Goal: Task Accomplishment & Management: Manage account settings

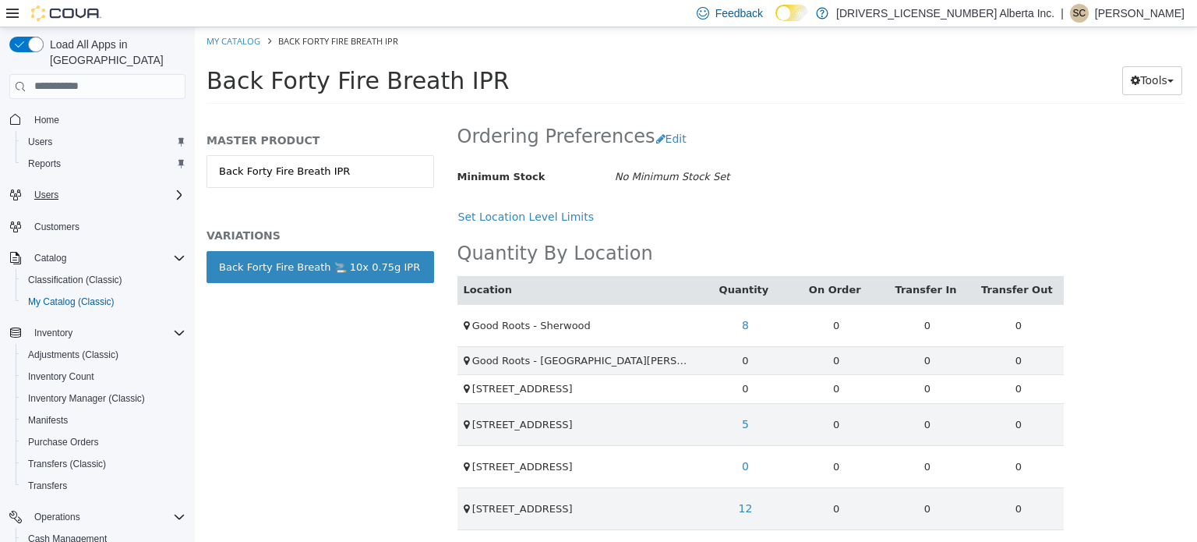
click at [181, 189] on icon "Complex example" at bounding box center [179, 195] width 12 height 12
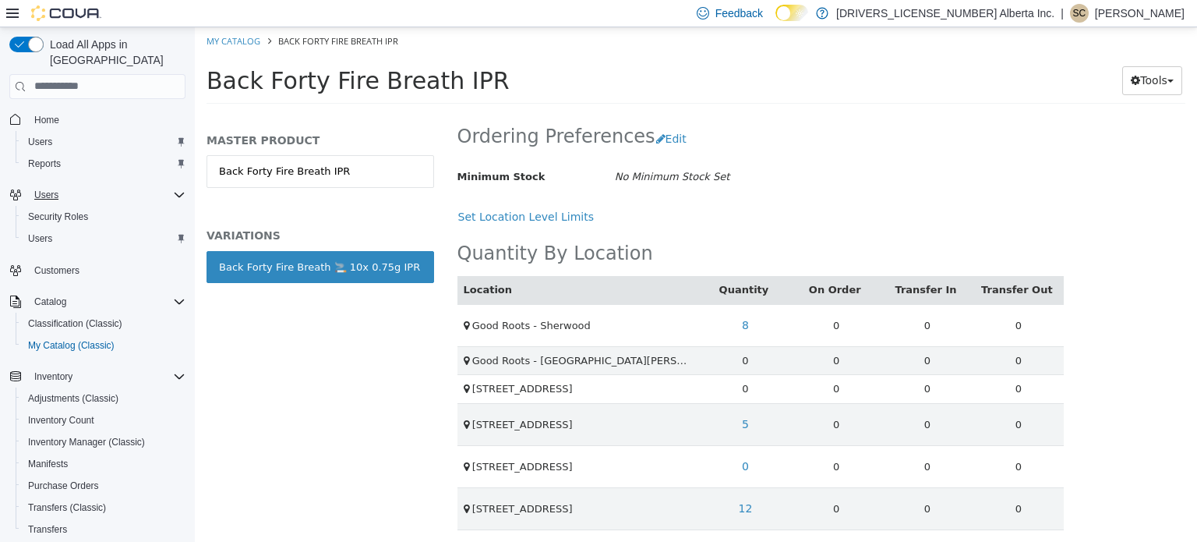
click at [181, 189] on icon "Complex example" at bounding box center [179, 195] width 12 height 12
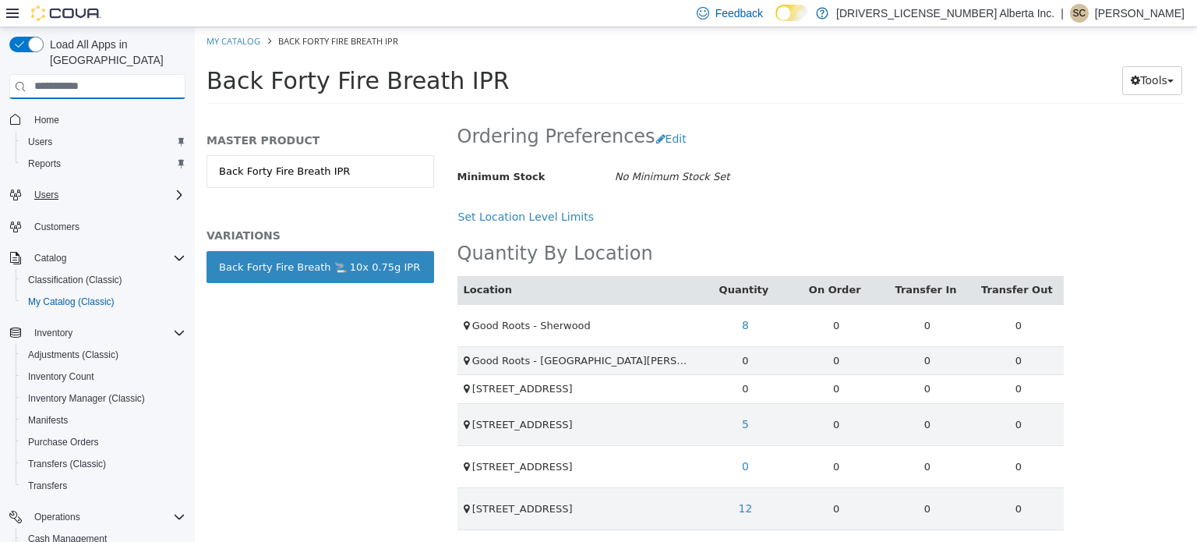
click at [77, 74] on input "search" at bounding box center [97, 86] width 176 height 25
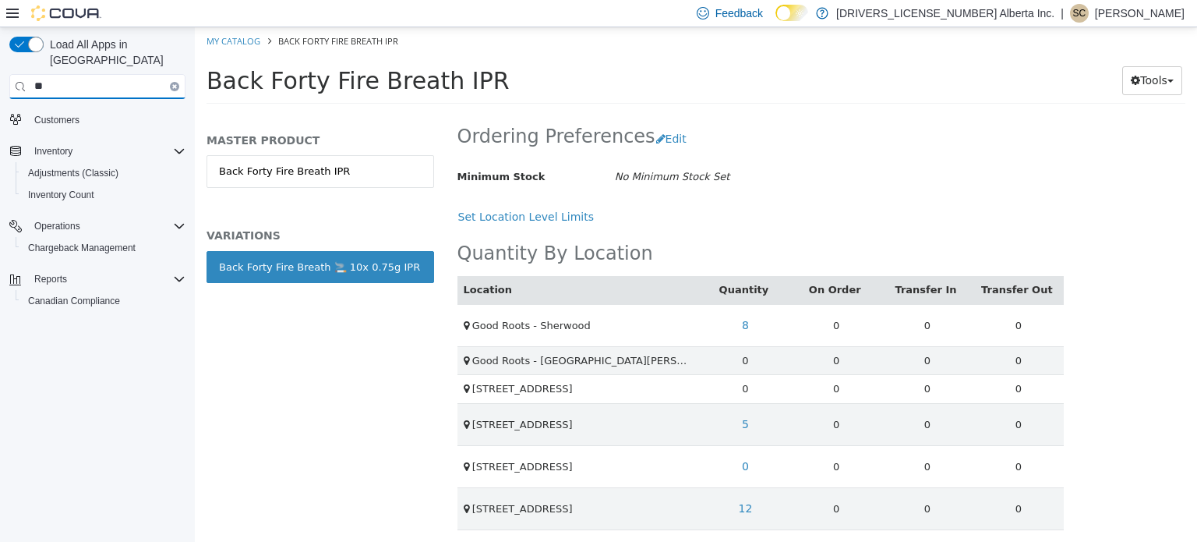
type input "*"
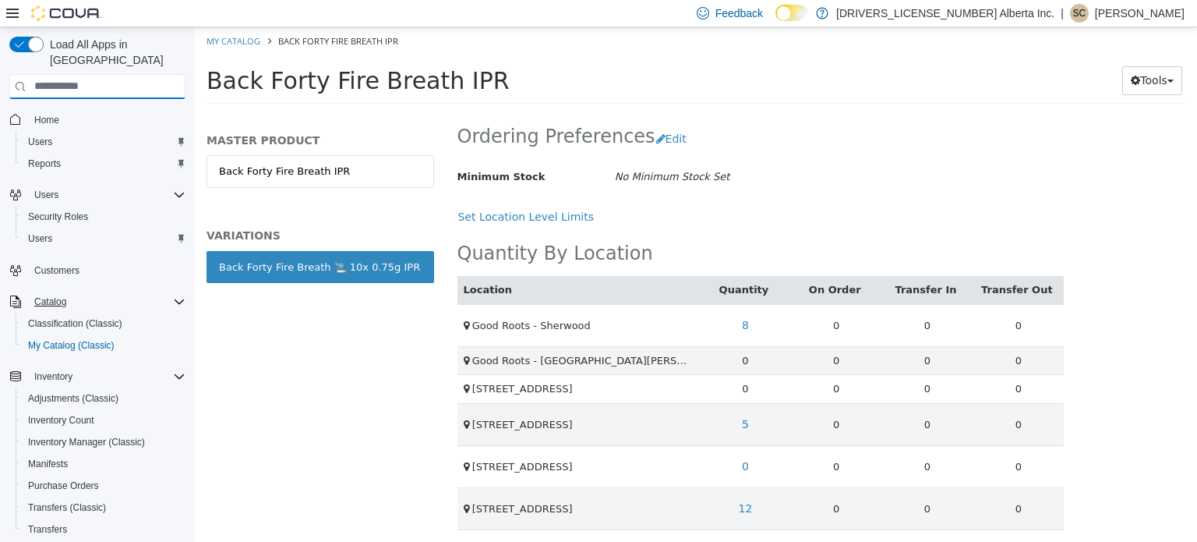
scroll to position [221, 0]
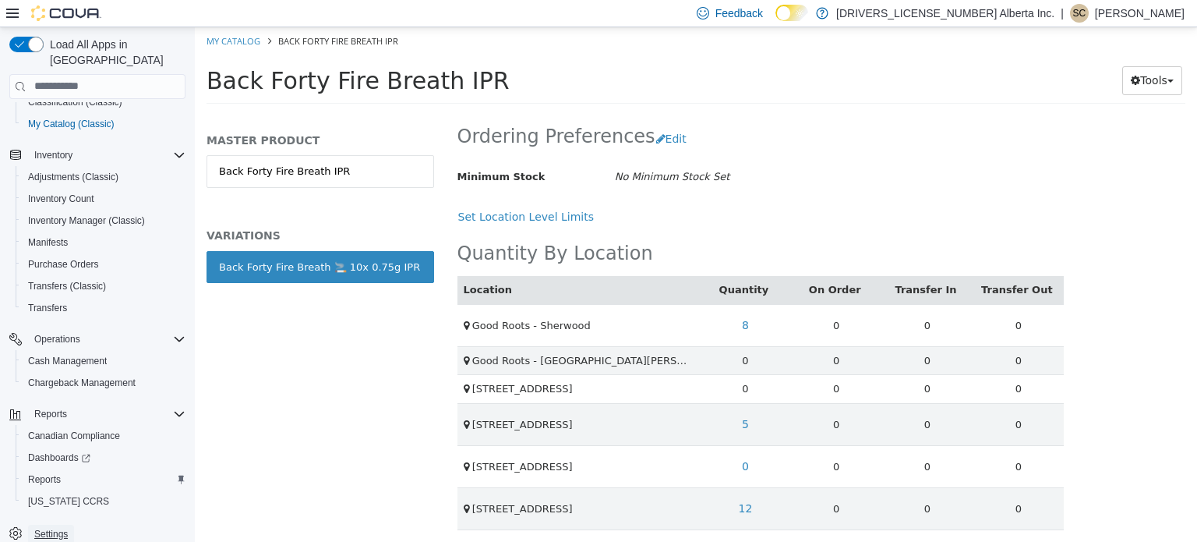
click at [47, 528] on span "Settings" at bounding box center [51, 534] width 34 height 12
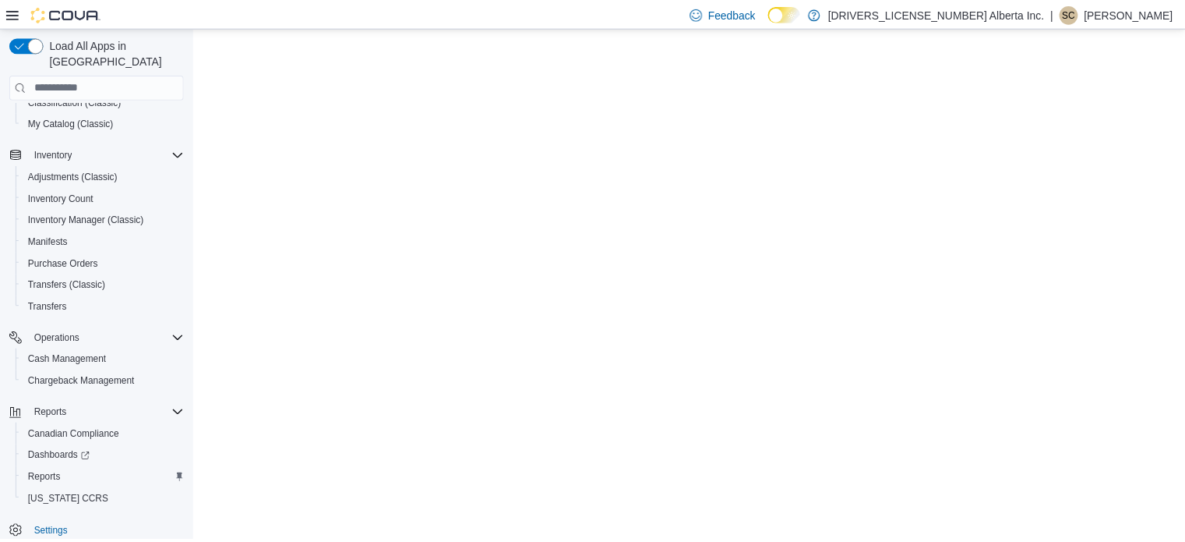
scroll to position [178, 0]
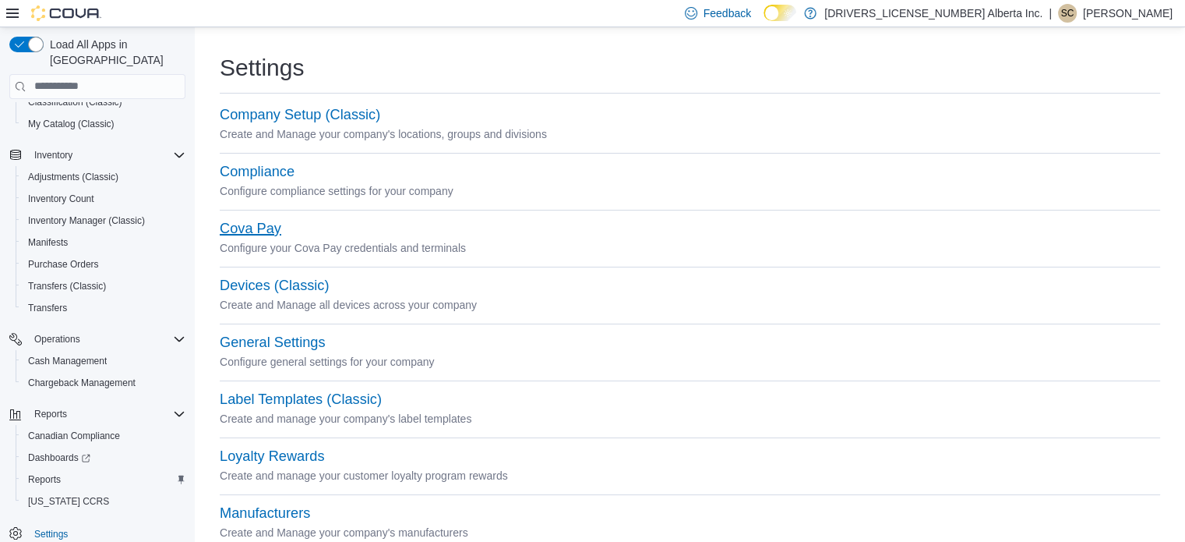
click at [266, 225] on button "Cova Pay" at bounding box center [251, 229] width 62 height 16
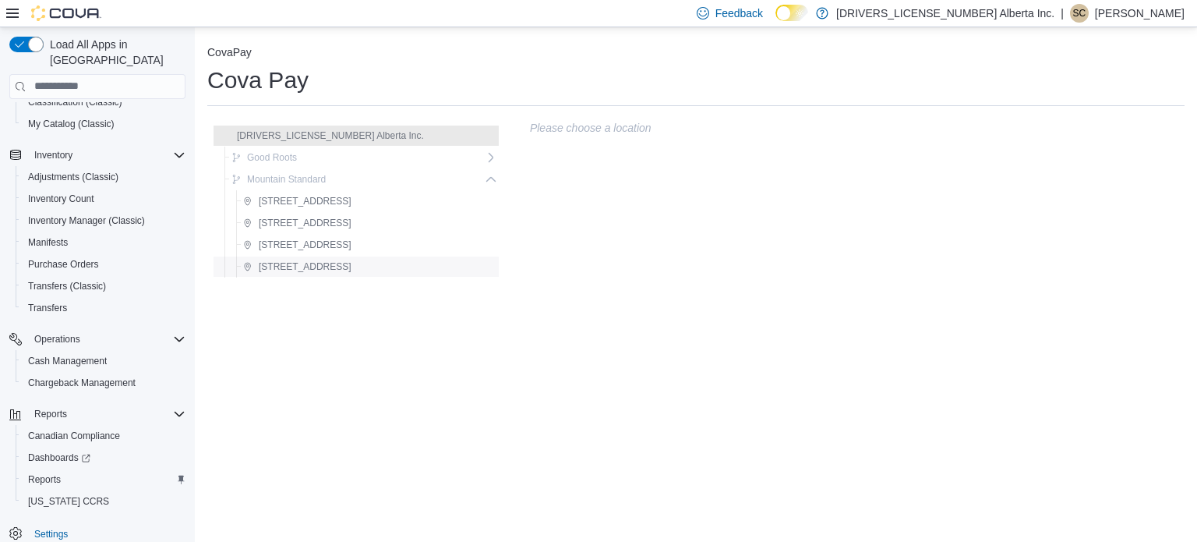
click at [311, 264] on span "[STREET_ADDRESS]" at bounding box center [305, 266] width 93 height 12
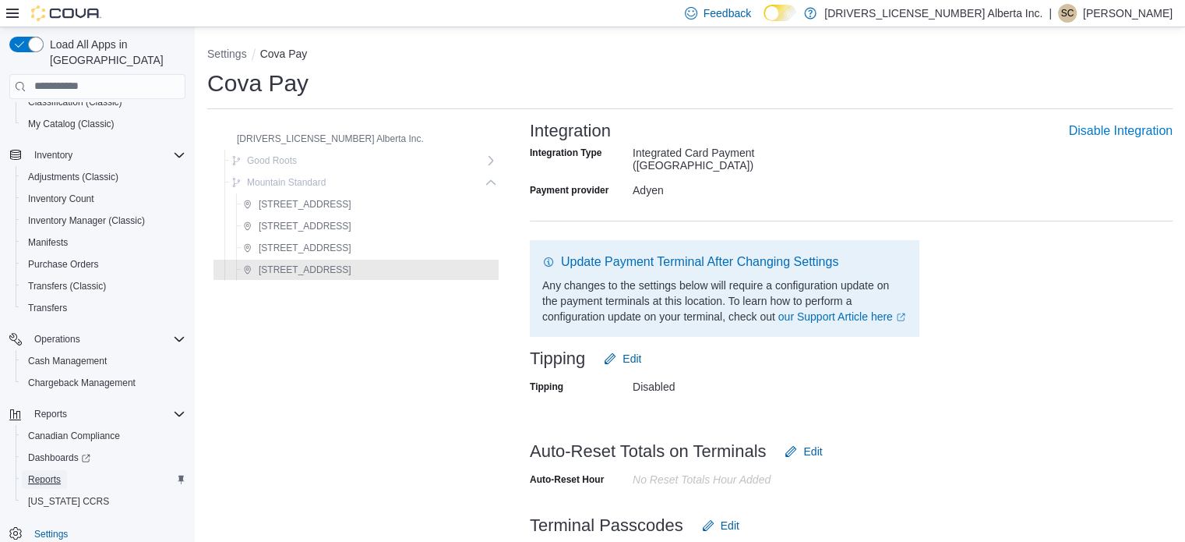
click at [49, 473] on span "Reports" at bounding box center [44, 479] width 33 height 12
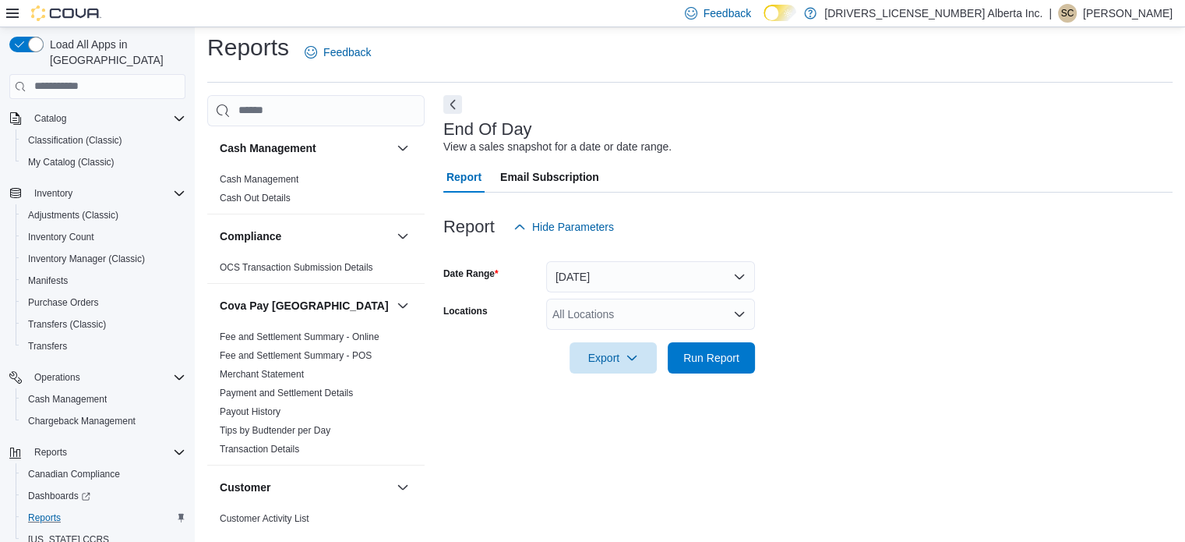
scroll to position [10, 0]
